Goal: Communication & Community: Participate in discussion

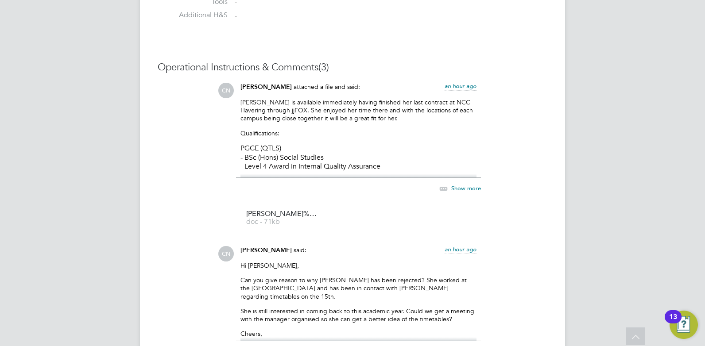
scroll to position [1042, 0]
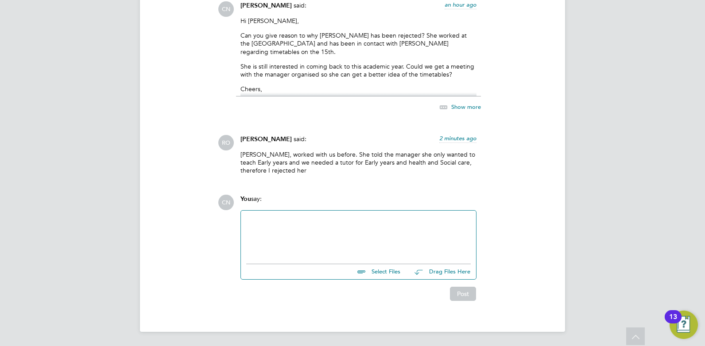
click at [284, 210] on div "Select Files Drag Files Here Drop your files here" at bounding box center [358, 245] width 236 height 70
click at [284, 219] on div at bounding box center [358, 235] width 225 height 38
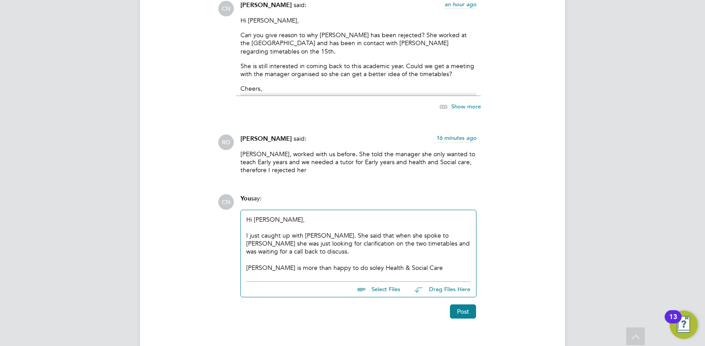
drag, startPoint x: 337, startPoint y: 270, endPoint x: 345, endPoint y: 267, distance: 8.3
click at [491, 216] on div "CN You say: Hi Roslyn, I just caught up with Julie. She said that when she spok…" at bounding box center [382, 256] width 329 height 125
click at [419, 266] on div "Julie is more than happy to teach just Health & Social Care" at bounding box center [358, 268] width 225 height 8
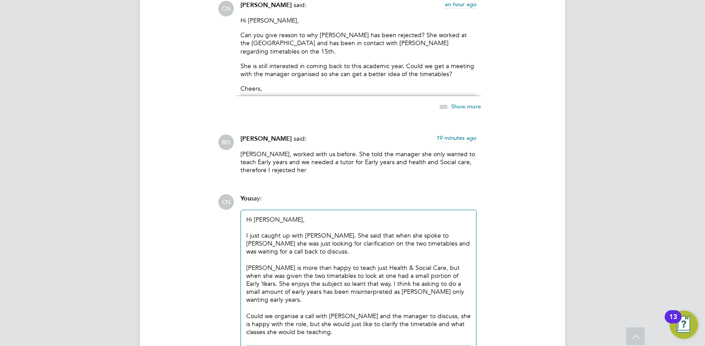
click at [343, 325] on div "Could we organise a call with Julie and the manager to discuss, she is happy wi…" at bounding box center [358, 324] width 225 height 24
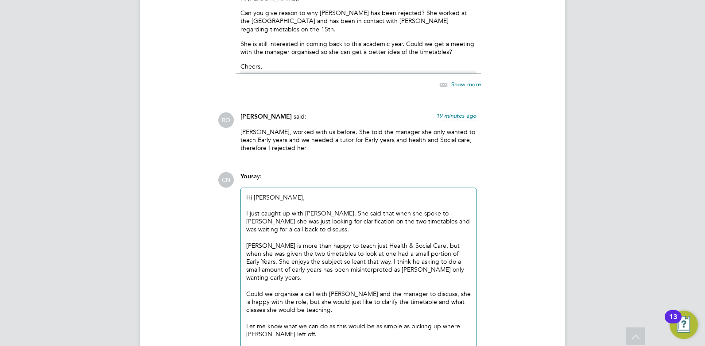
scroll to position [1081, 0]
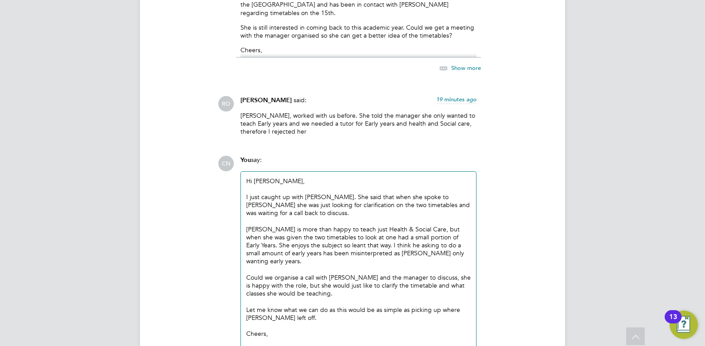
click at [296, 308] on div "Let me know what we can do as this would be as simple as picking up where Julie…" at bounding box center [358, 314] width 225 height 16
drag, startPoint x: 288, startPoint y: 269, endPoint x: 330, endPoint y: 244, distance: 49.1
click at [330, 244] on div "Julie is more than happy to teach just Health & Social Care, but when she was g…" at bounding box center [358, 245] width 225 height 40
click at [310, 285] on div "Could we organise a call with Julie and the manager to discuss, she is happy wi…" at bounding box center [358, 286] width 225 height 24
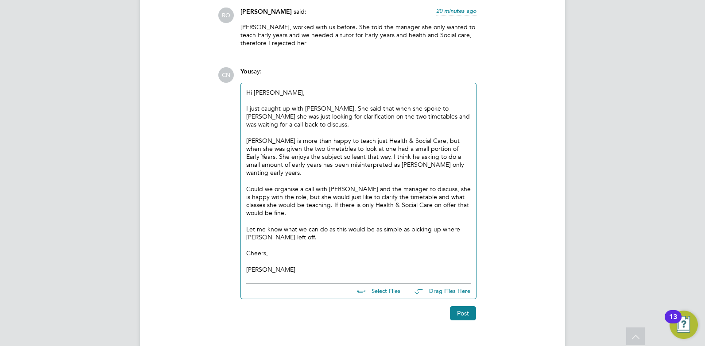
scroll to position [1181, 0]
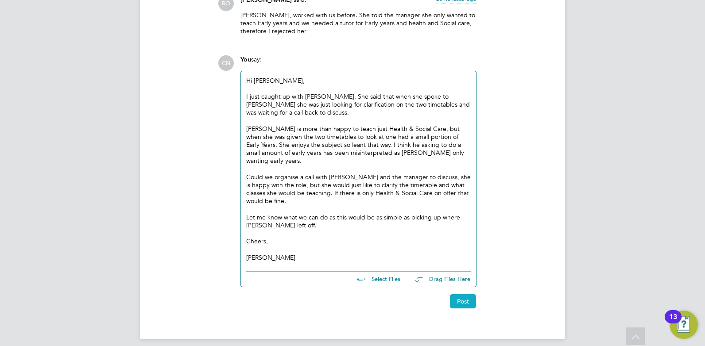
click at [463, 294] on button "Post" at bounding box center [463, 301] width 26 height 14
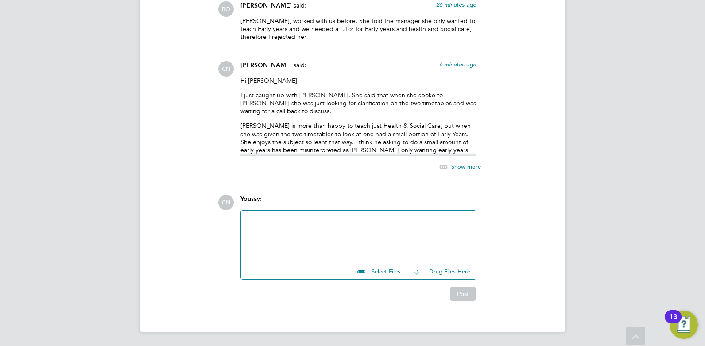
scroll to position [866, 0]
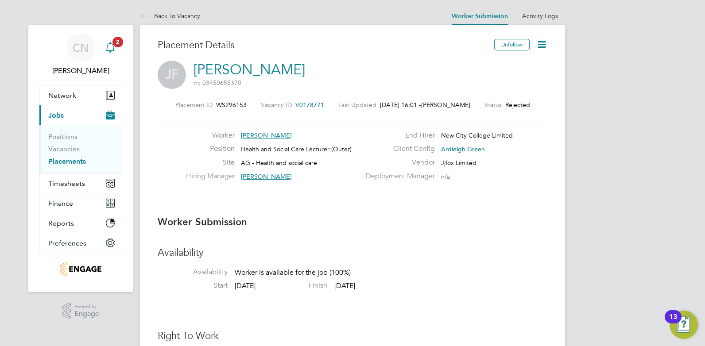
click at [112, 49] on icon "Main navigation" at bounding box center [110, 47] width 11 height 11
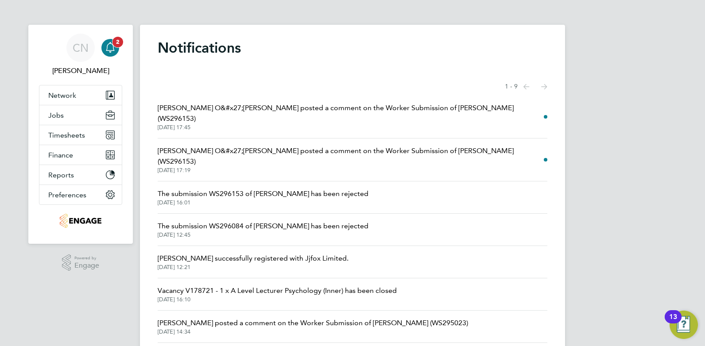
click at [110, 49] on icon "Main navigation" at bounding box center [110, 47] width 11 height 11
click at [72, 119] on button "Jobs" at bounding box center [80, 114] width 82 height 19
click at [66, 119] on button "Jobs" at bounding box center [80, 114] width 82 height 19
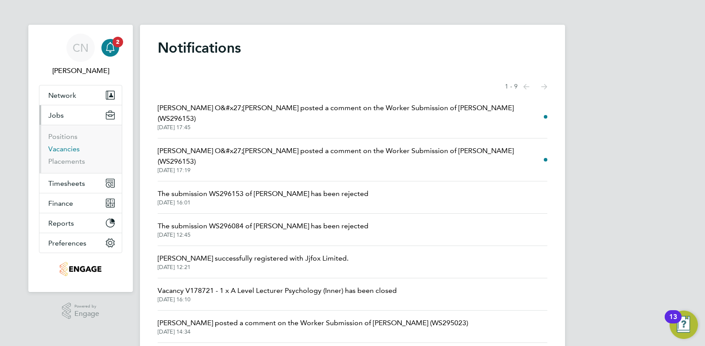
click at [62, 147] on link "Vacancies" at bounding box center [63, 149] width 31 height 8
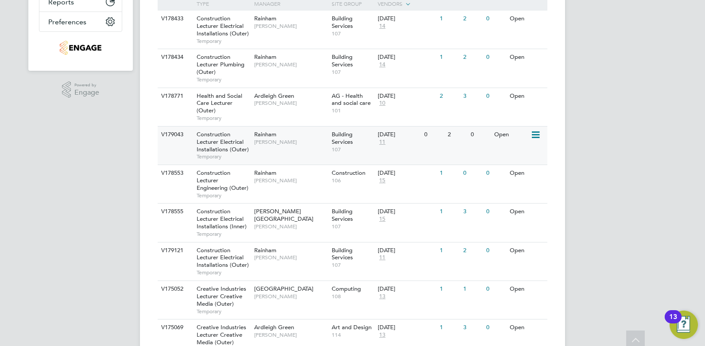
scroll to position [266, 0]
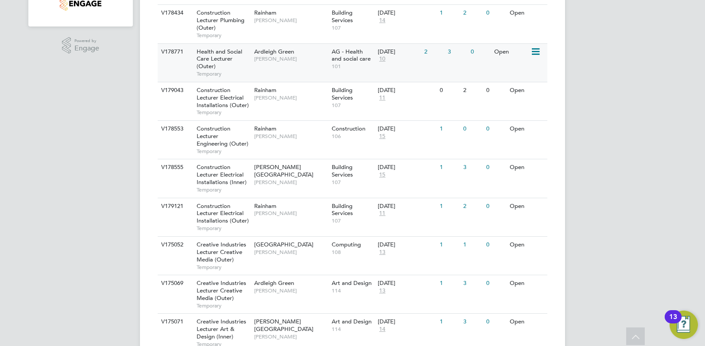
click at [223, 49] on span "Health and Social Care Lecturer (Outer)" at bounding box center [220, 59] width 46 height 23
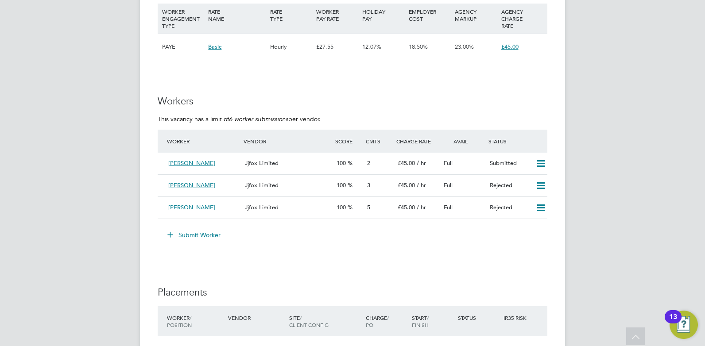
scroll to position [1417, 0]
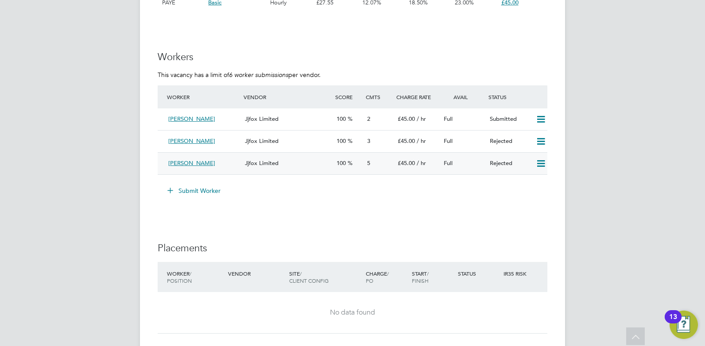
click at [541, 166] on icon at bounding box center [540, 163] width 11 height 7
click at [528, 185] on li "Resubmit" at bounding box center [526, 182] width 38 height 12
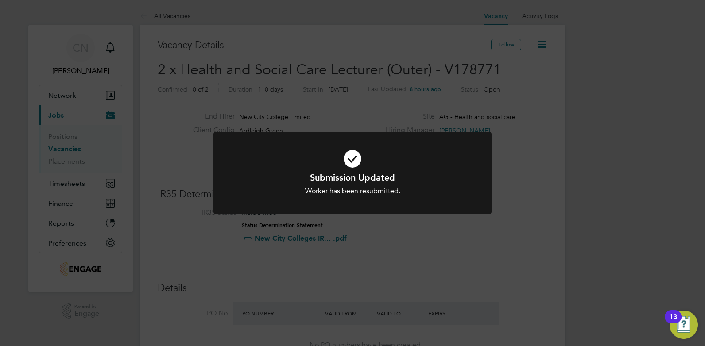
scroll to position [44, 0]
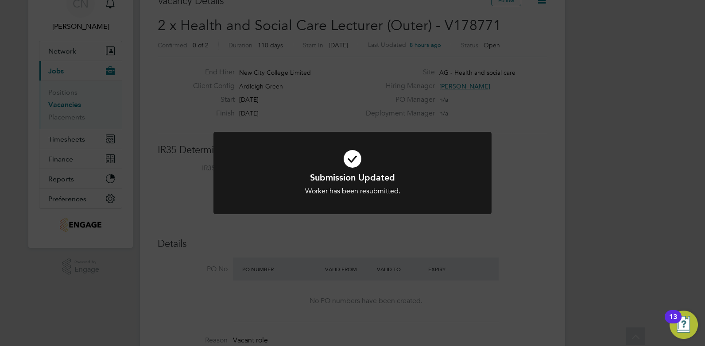
click at [526, 185] on div "Submission Updated Worker has been resubmitted. Cancel Okay" at bounding box center [352, 173] width 705 height 346
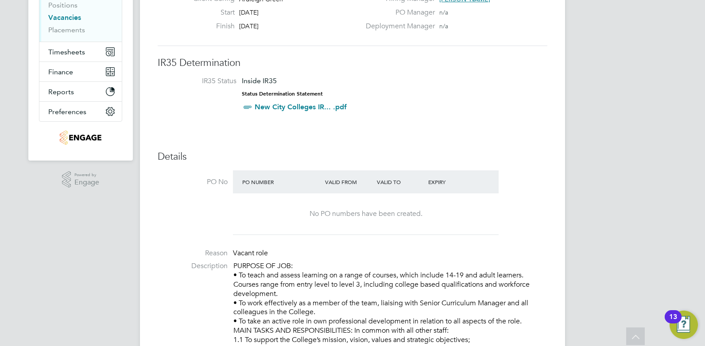
scroll to position [0, 0]
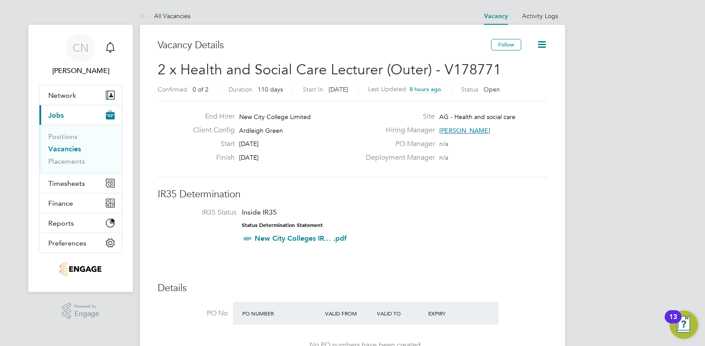
click at [63, 149] on link "Vacancies" at bounding box center [64, 149] width 33 height 8
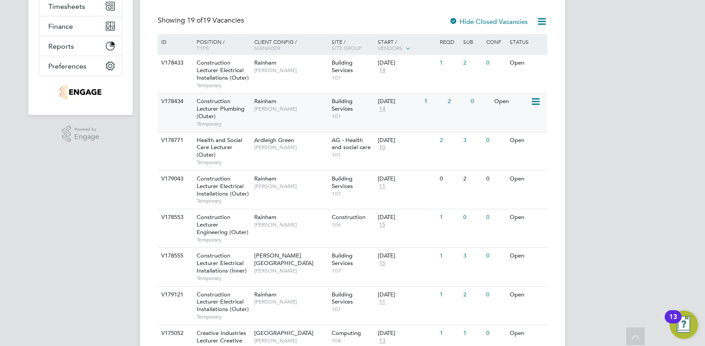
scroll to position [221, 0]
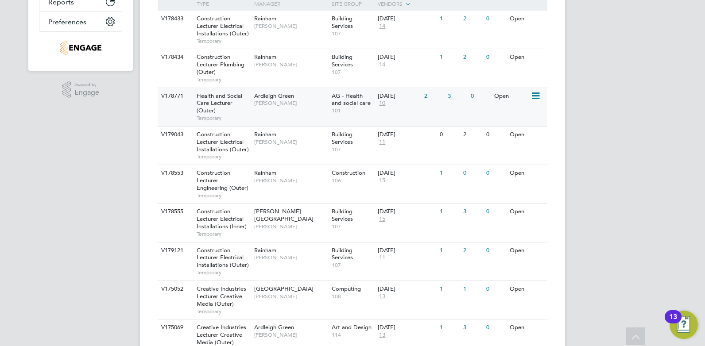
click at [254, 101] on span "[PERSON_NAME]" at bounding box center [290, 103] width 73 height 7
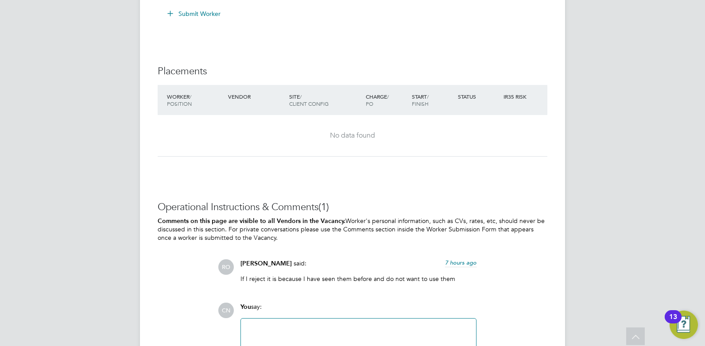
scroll to position [1681, 0]
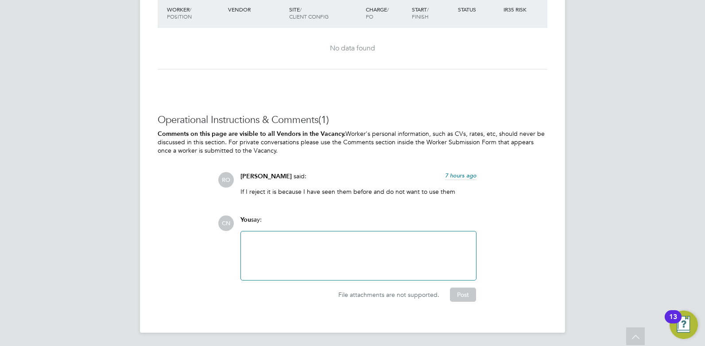
click at [300, 240] on div at bounding box center [358, 256] width 225 height 38
click at [459, 296] on button "Post" at bounding box center [463, 295] width 26 height 14
